Goal: Information Seeking & Learning: Find specific fact

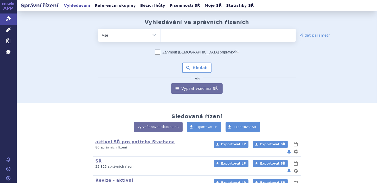
click at [181, 40] on span at bounding box center [228, 35] width 135 height 13
click at [161, 40] on select at bounding box center [161, 35] width 0 height 13
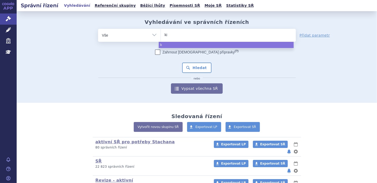
type input "kis"
type input "kisq"
type input "[MEDICAL_DATA]"
select select "[MEDICAL_DATA]"
click at [196, 66] on button "Hledat" at bounding box center [196, 68] width 29 height 10
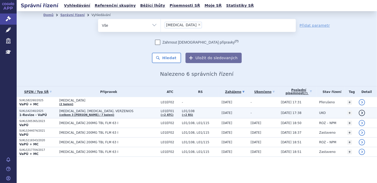
click at [32, 113] on p "SUKLS42340/2025" at bounding box center [37, 112] width 37 height 4
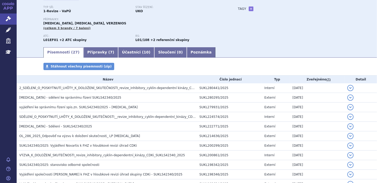
scroll to position [66, 0]
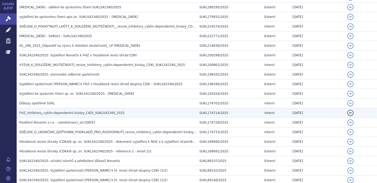
click at [39, 115] on h3 "FHZ_inhibitory_cyklin-dependentní kinázy_CKDi_SUKLS42340_2025" at bounding box center [108, 113] width 178 height 5
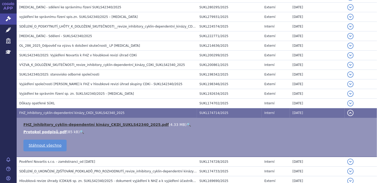
click at [44, 124] on link "FHZ_inhibitory_cyklin-dependentní kinázy_CKDi_SUKLS42340_2025.pdf" at bounding box center [95, 125] width 145 height 4
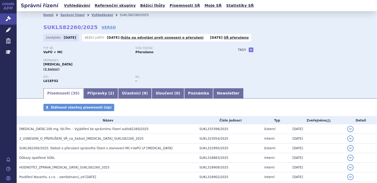
scroll to position [64, 0]
